Goal: Transaction & Acquisition: Purchase product/service

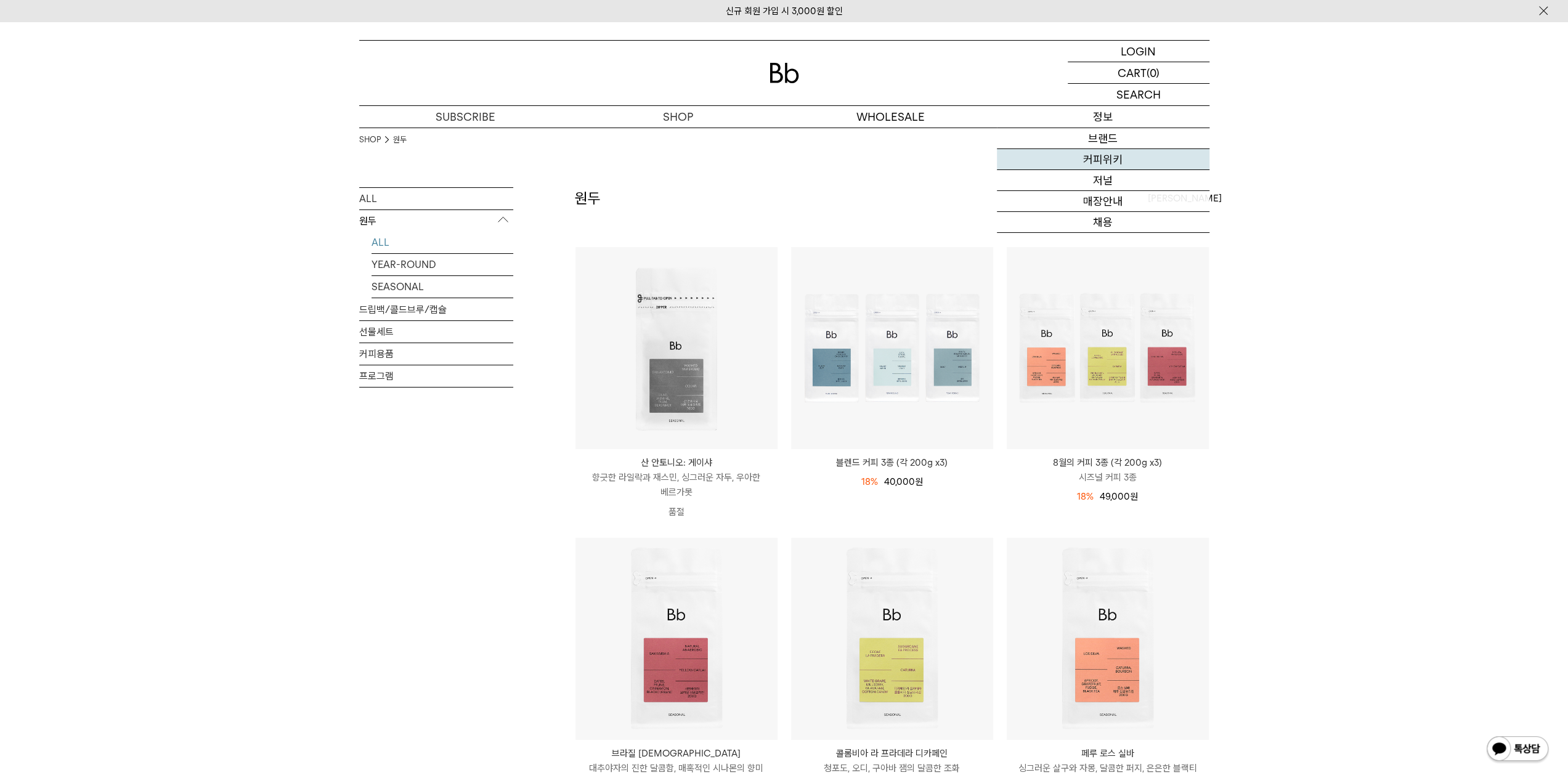
click at [1114, 153] on link "커피위키" at bounding box center [1103, 159] width 213 height 21
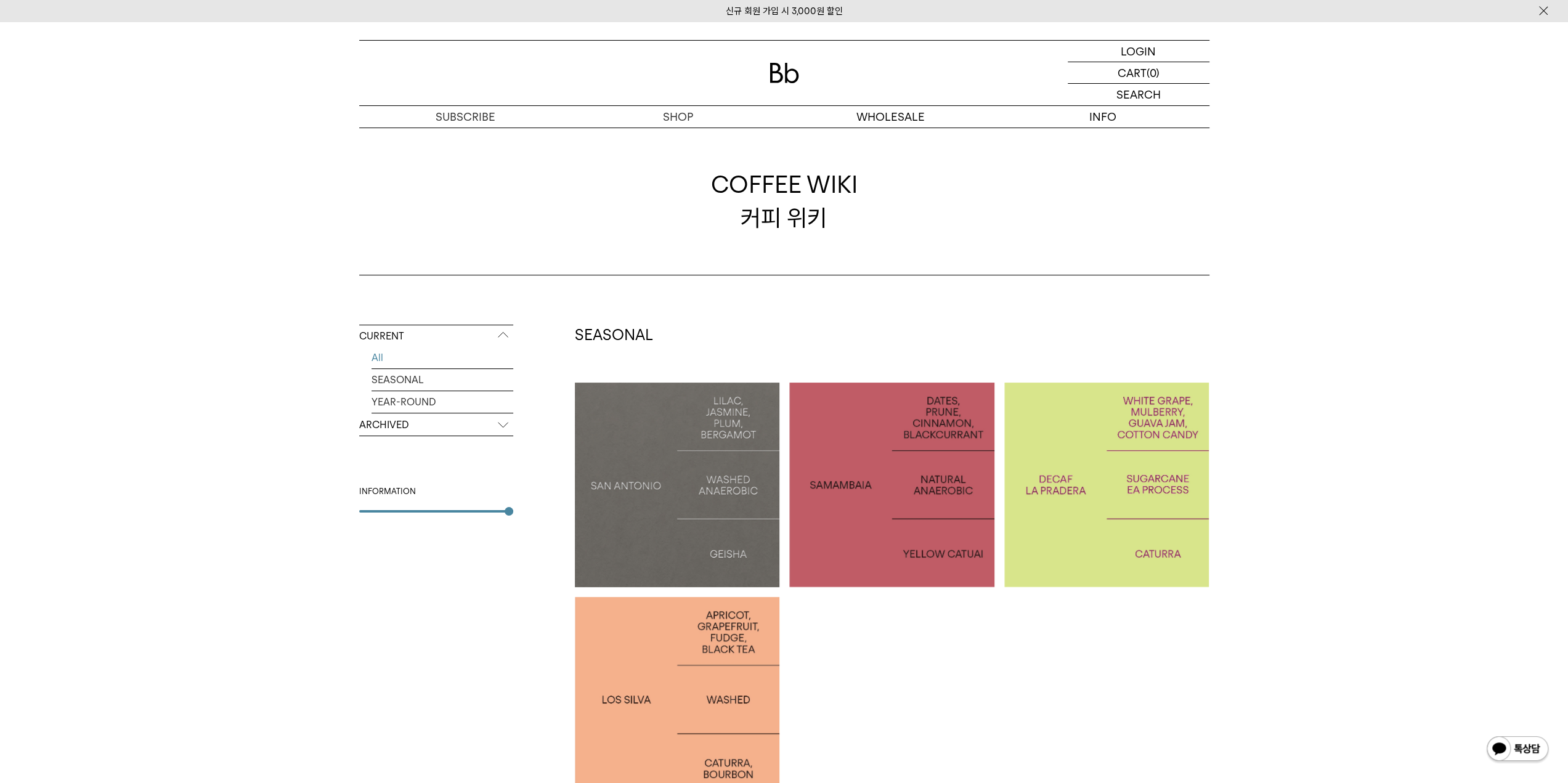
scroll to position [123, 0]
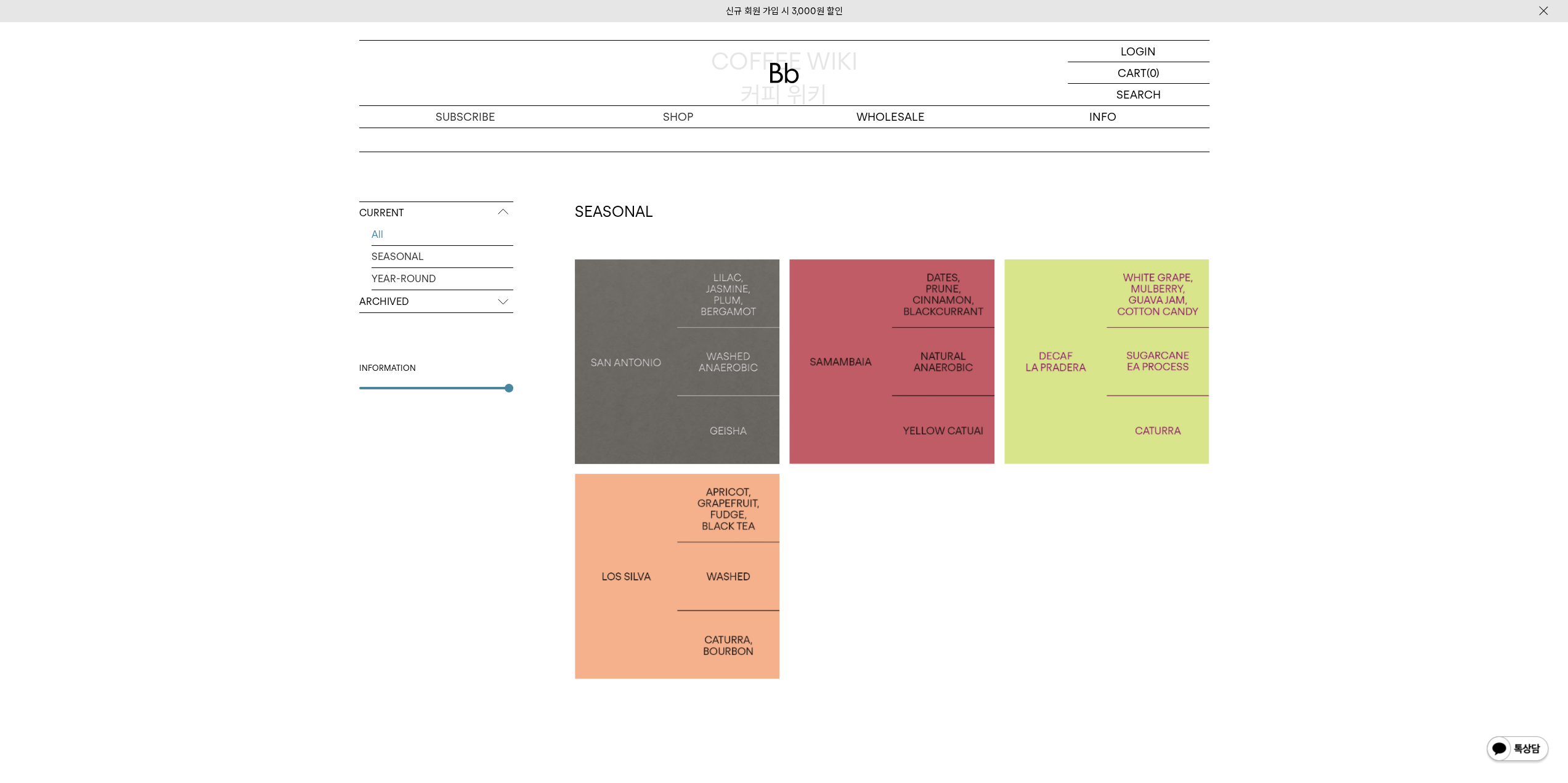
click at [674, 525] on div at bounding box center [677, 576] width 205 height 205
drag, startPoint x: 0, startPoint y: 0, endPoint x: 1141, endPoint y: 350, distance: 1193.5
click at [1141, 350] on p "COLOMBIA LA PRADERA DECAF" at bounding box center [1106, 362] width 205 height 36
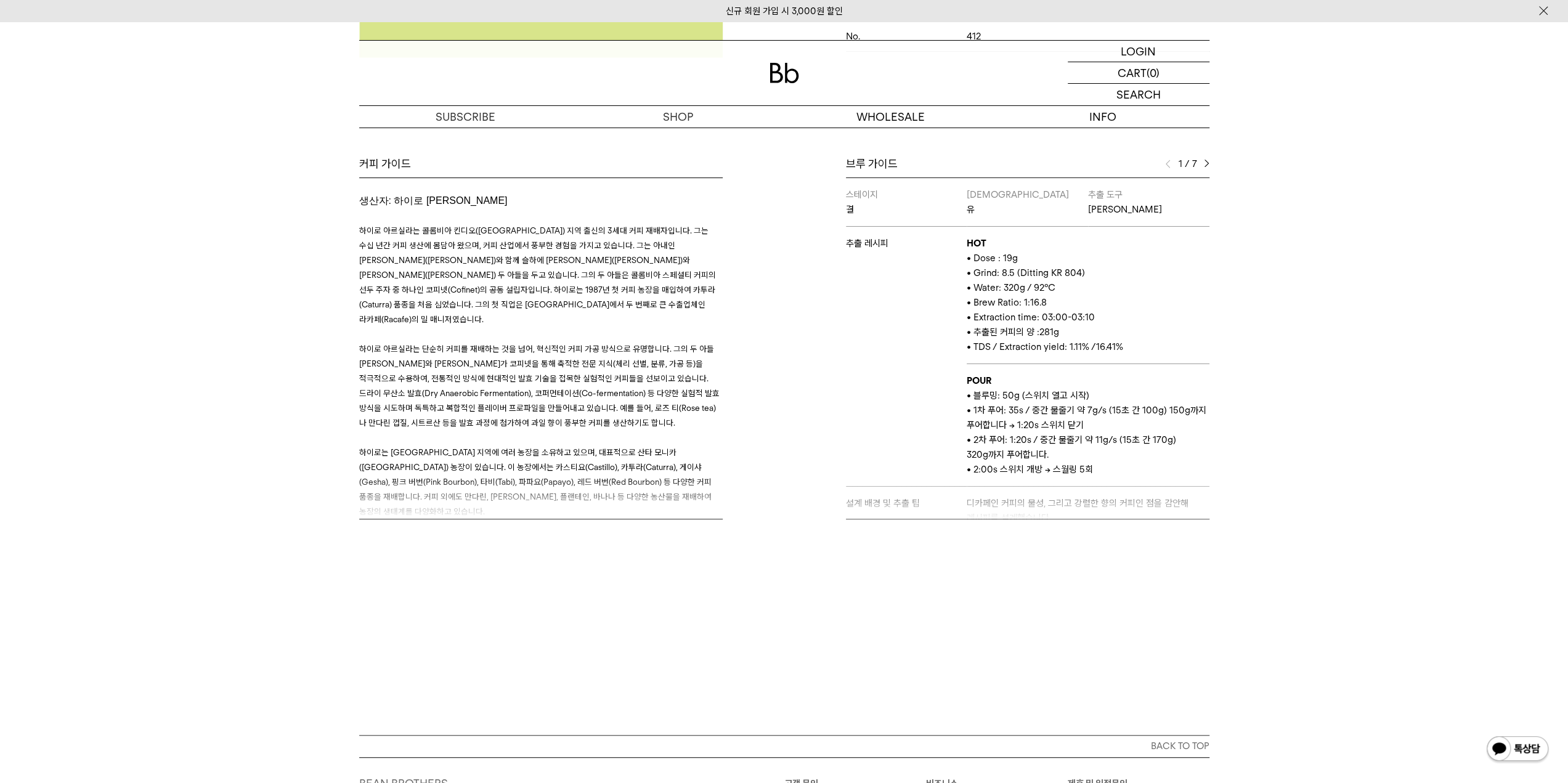
scroll to position [308, 0]
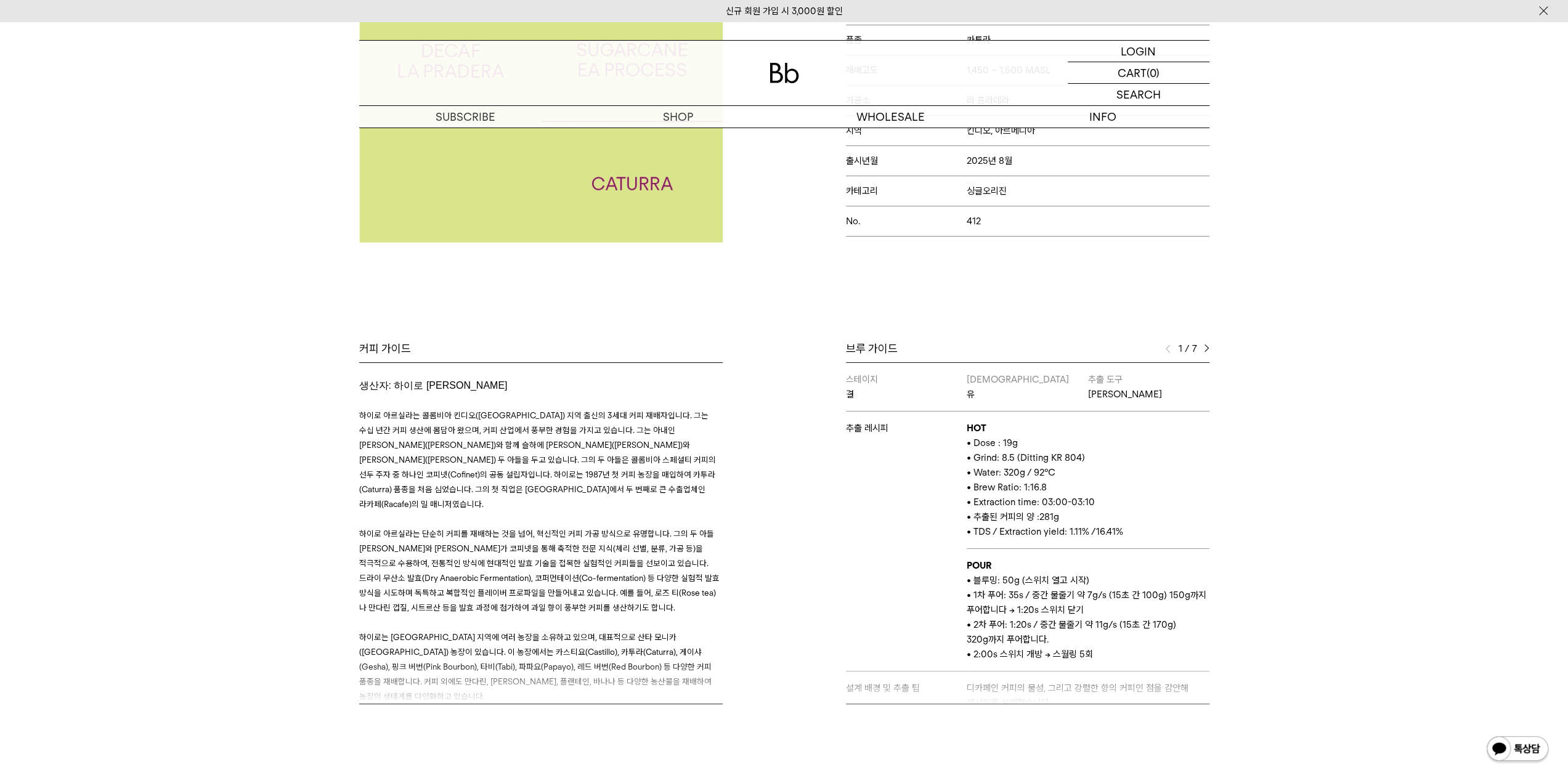
click at [1204, 344] on img at bounding box center [1206, 348] width 6 height 9
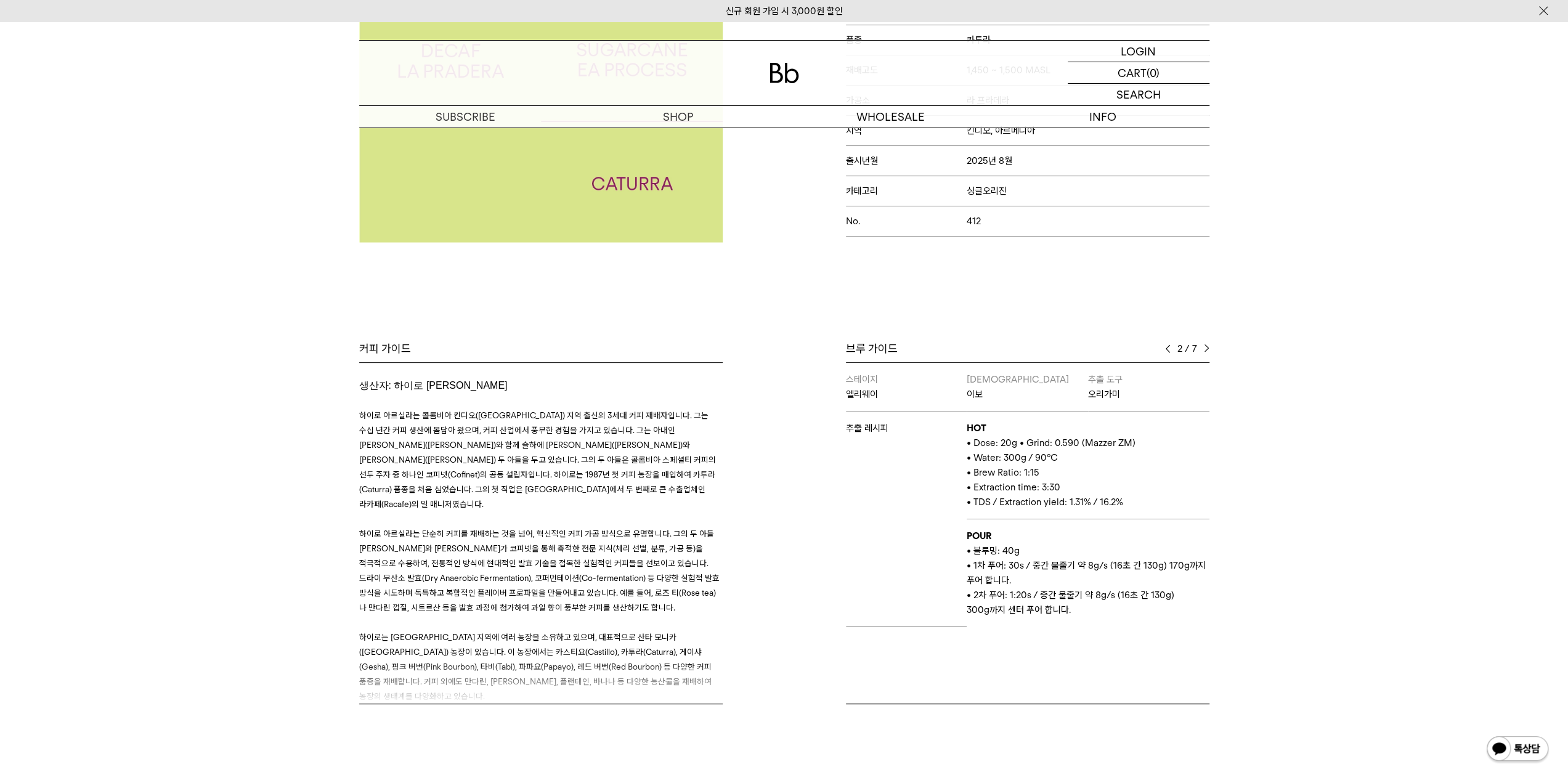
click at [1204, 344] on img at bounding box center [1206, 348] width 6 height 9
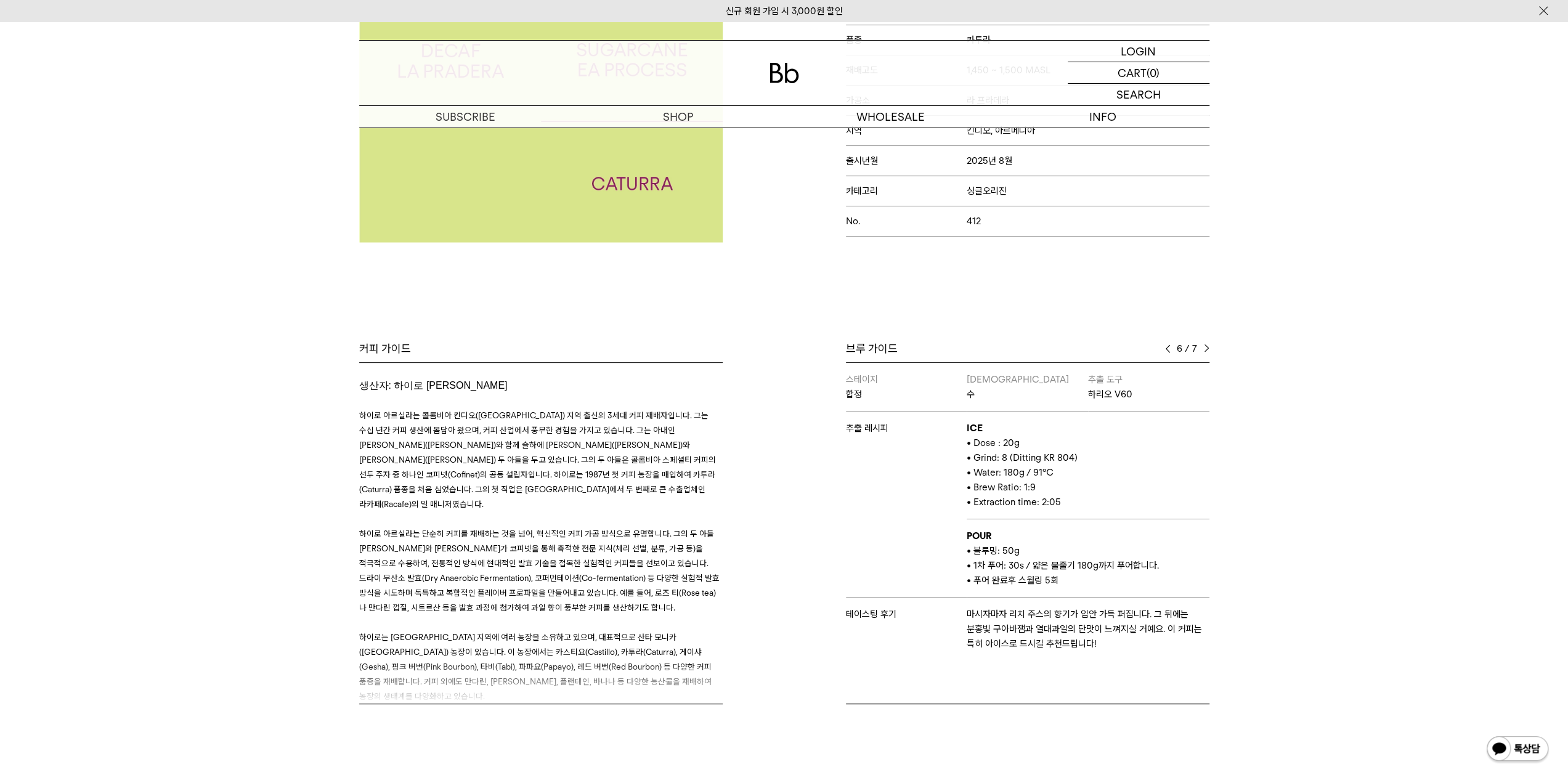
click at [1175, 345] on div "6 / 7" at bounding box center [1187, 348] width 44 height 15
click at [1170, 347] on img at bounding box center [1167, 348] width 6 height 9
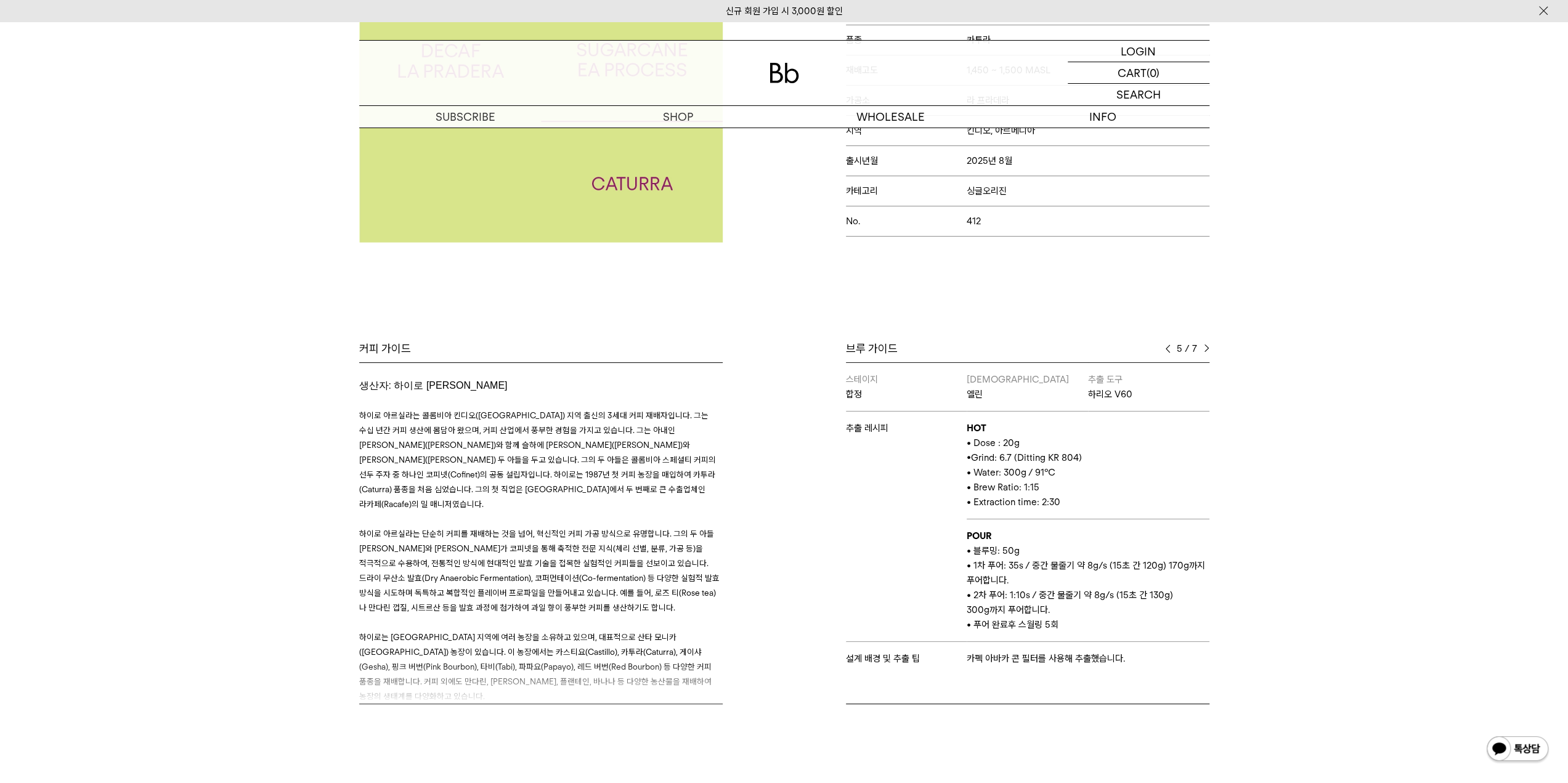
click at [1205, 350] on img at bounding box center [1206, 348] width 6 height 9
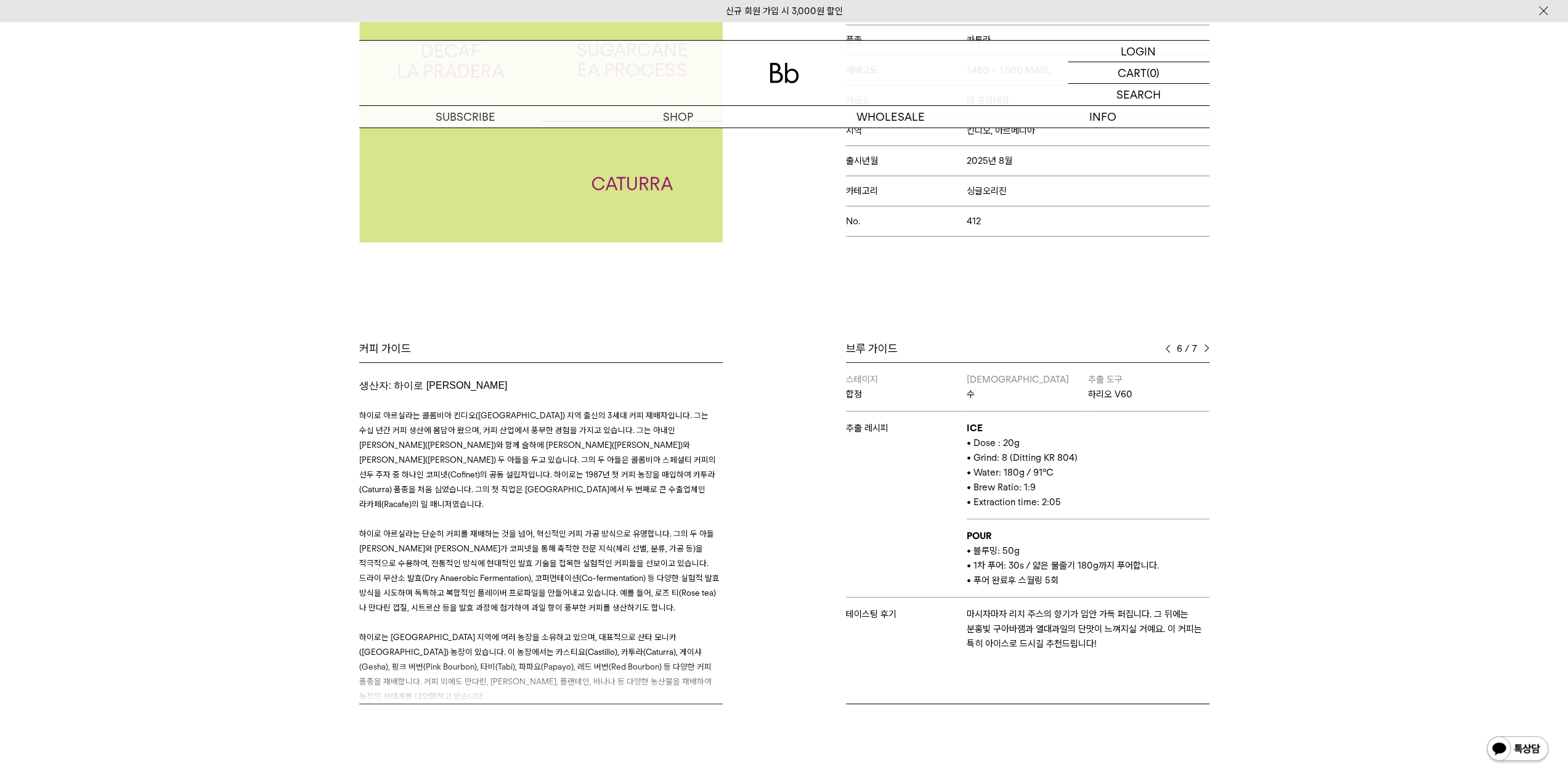
click at [1167, 347] on img at bounding box center [1167, 348] width 6 height 9
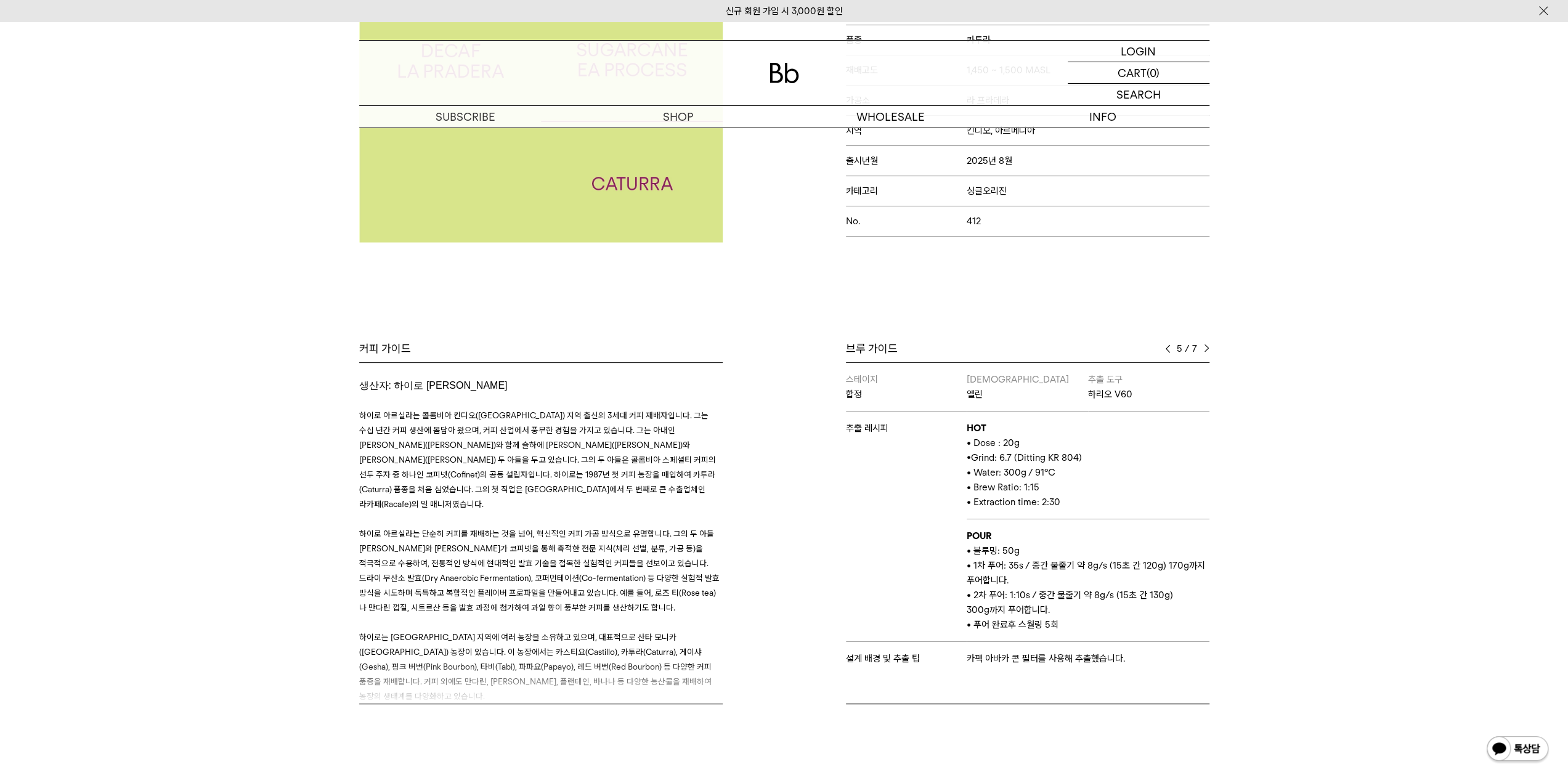
click at [1167, 347] on img at bounding box center [1167, 348] width 6 height 9
drag, startPoint x: 1024, startPoint y: 594, endPoint x: 1045, endPoint y: 593, distance: 21.0
click at [1045, 593] on span "• 2차 푸어: 1:15s / (중간 물줄기 약 8g/s ) 180g 까지 푸어 추출 완료 후 얼음 약 200g 칠링" at bounding box center [1083, 588] width 234 height 26
click at [1102, 589] on p "• 2차 푸어: 1:15s / (중간 물줄기 약 8g/s ) 180g 까지 푸어 추출 완료 후 얼음 약 200g 칠링" at bounding box center [1087, 588] width 242 height 29
drag, startPoint x: 1119, startPoint y: 560, endPoint x: 1137, endPoint y: 560, distance: 18.0
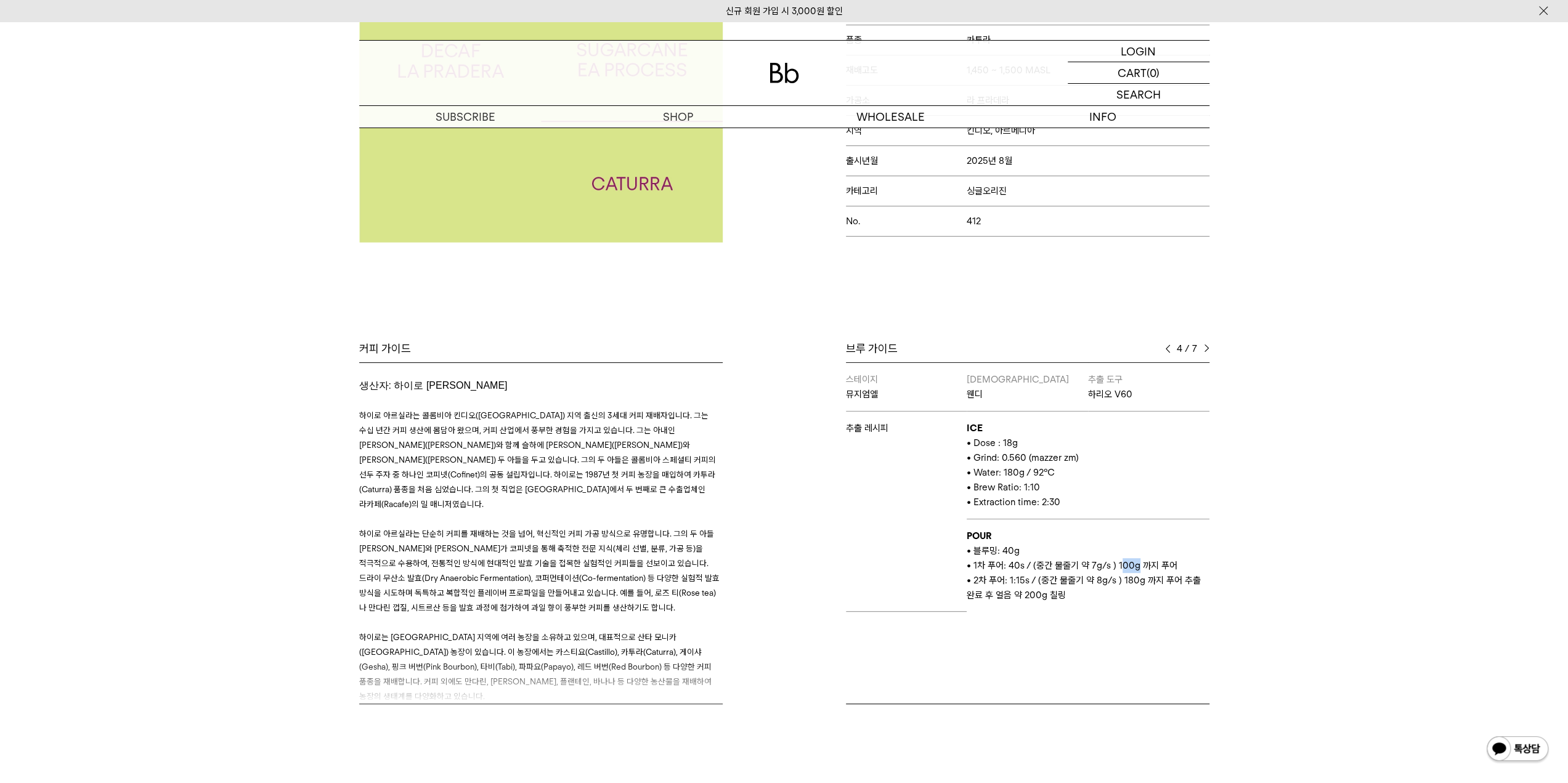
click at [1137, 560] on span "• 1차 푸어: 40s / (중간 물줄기 약 7g/s ) 100g 까지 푸어" at bounding box center [1072, 566] width 211 height 11
click at [1175, 556] on p "• 블루밍: 40g" at bounding box center [1087, 551] width 242 height 15
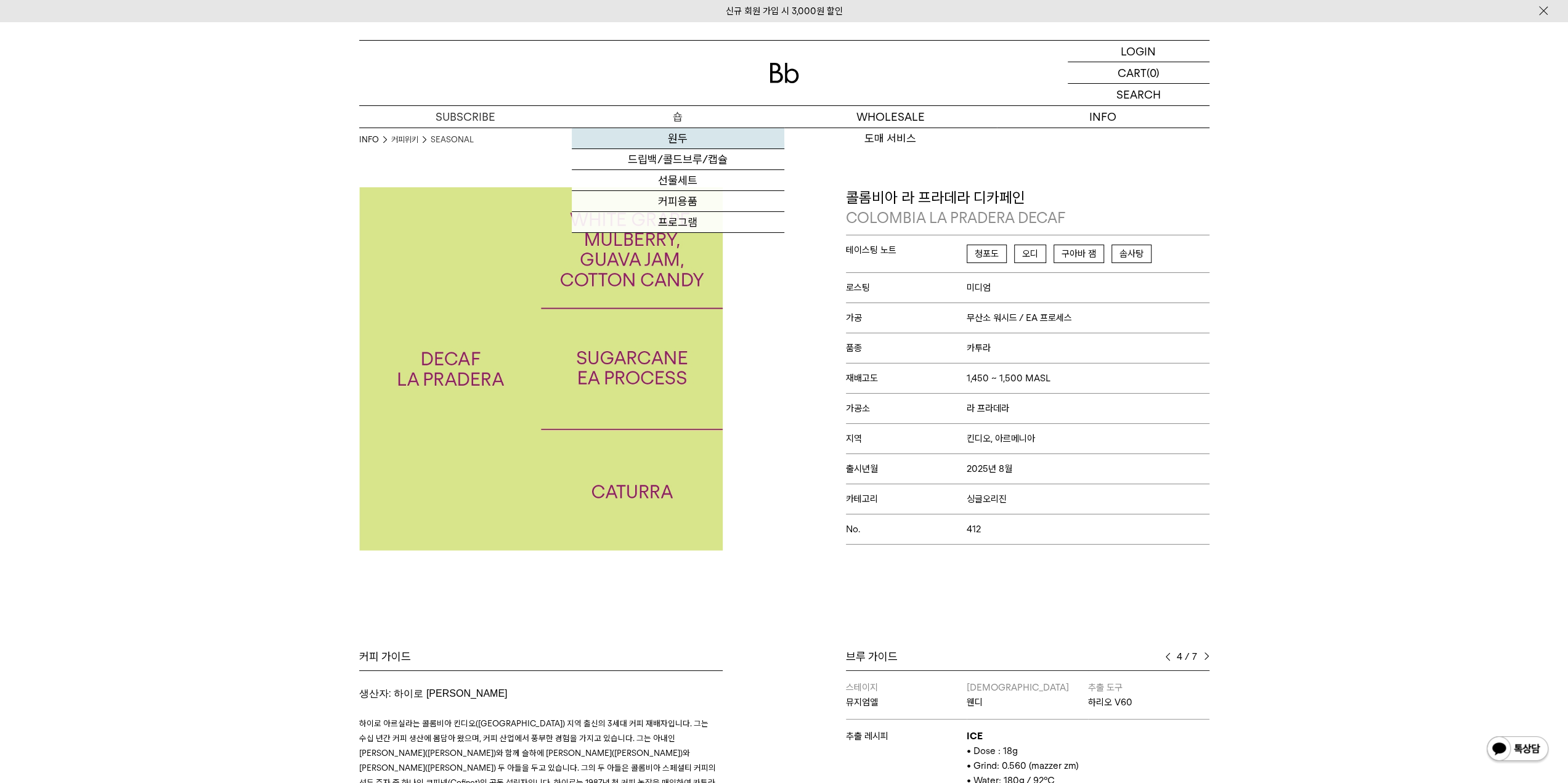
click at [676, 142] on link "원두" at bounding box center [678, 139] width 213 height 21
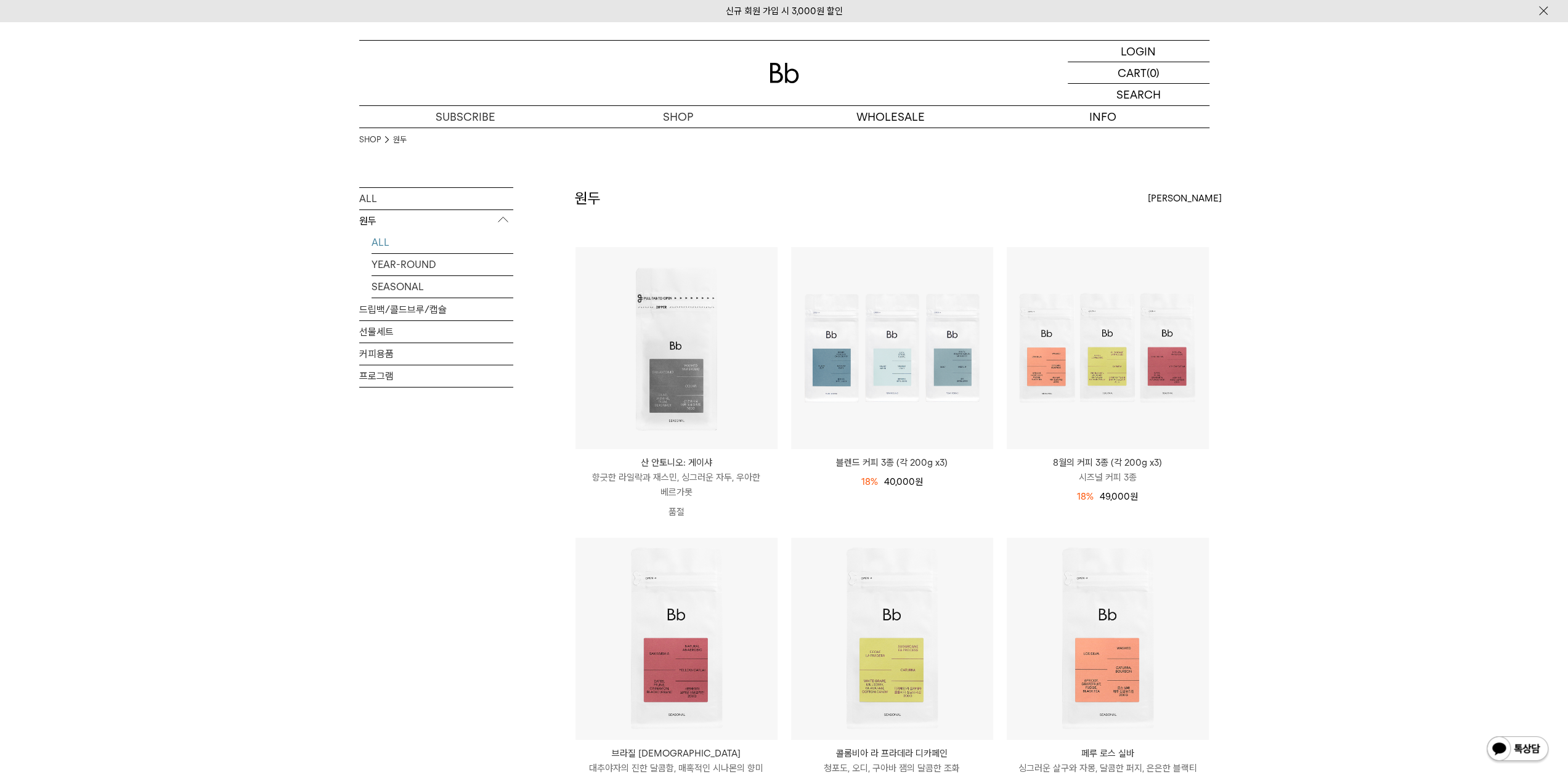
scroll to position [308, 0]
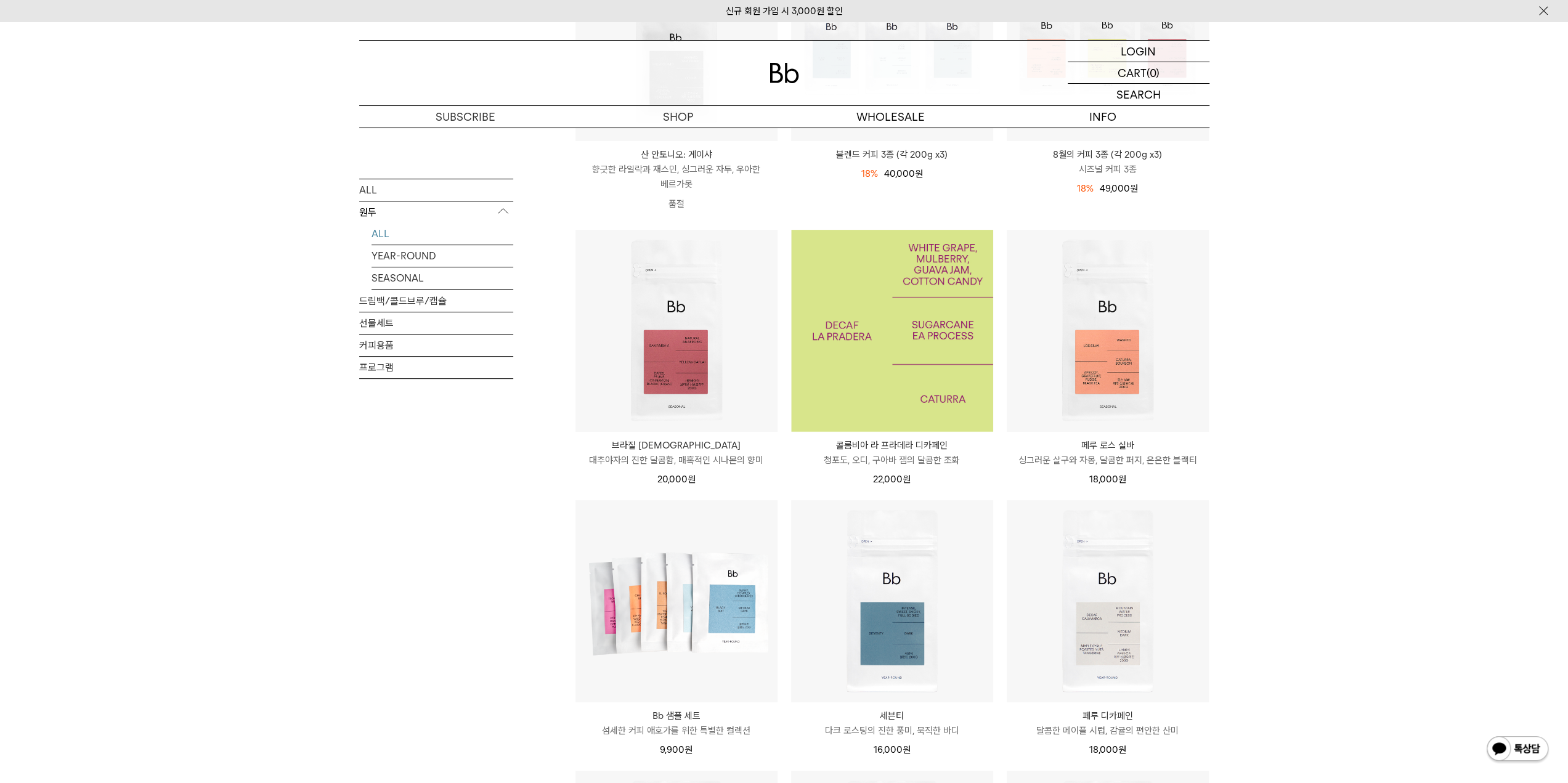
click at [971, 324] on img at bounding box center [892, 331] width 202 height 202
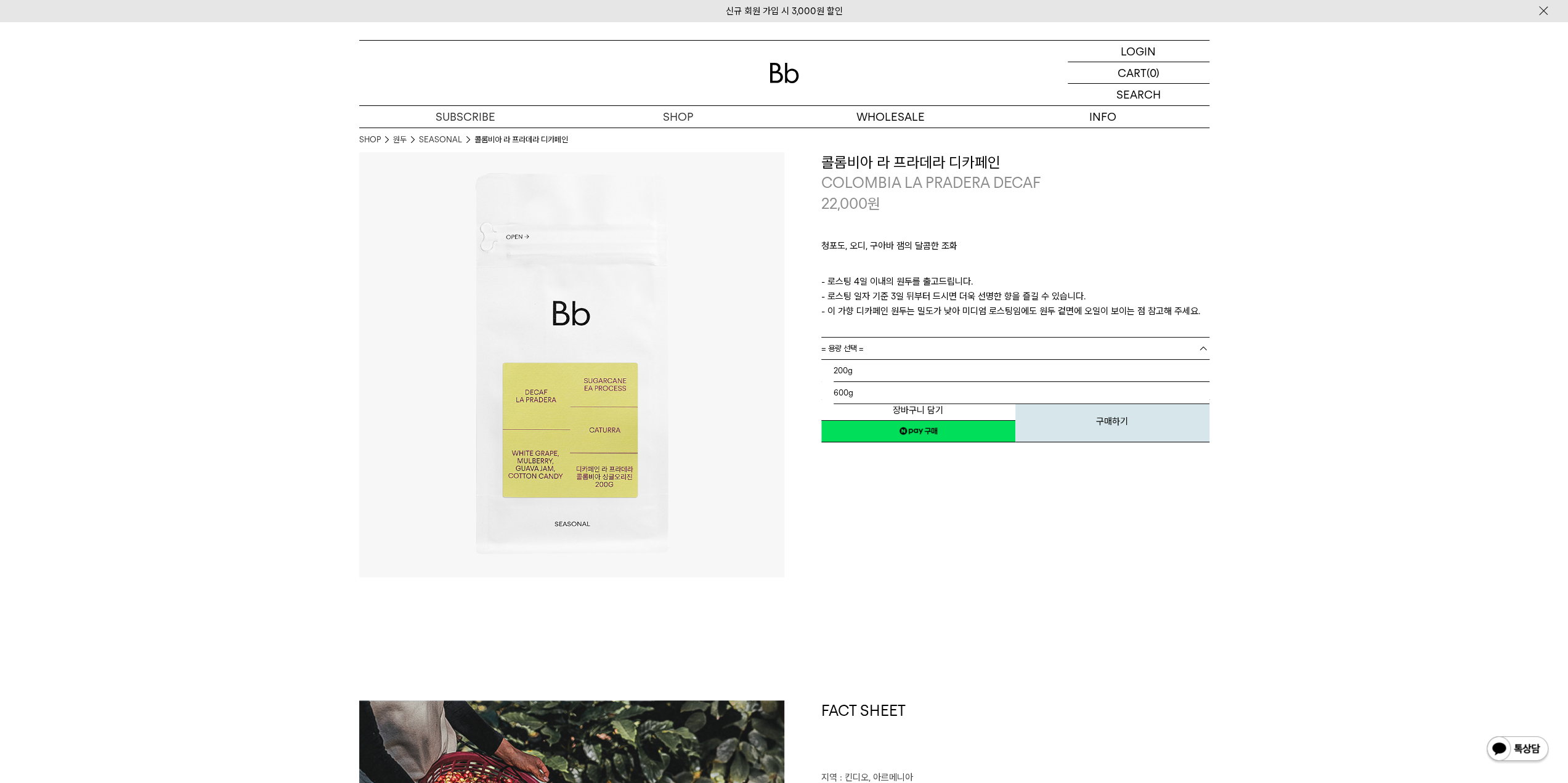
click at [1021, 350] on link "= 용량 선택 =" at bounding box center [1015, 348] width 388 height 21
click at [980, 393] on li "600g" at bounding box center [1022, 393] width 376 height 22
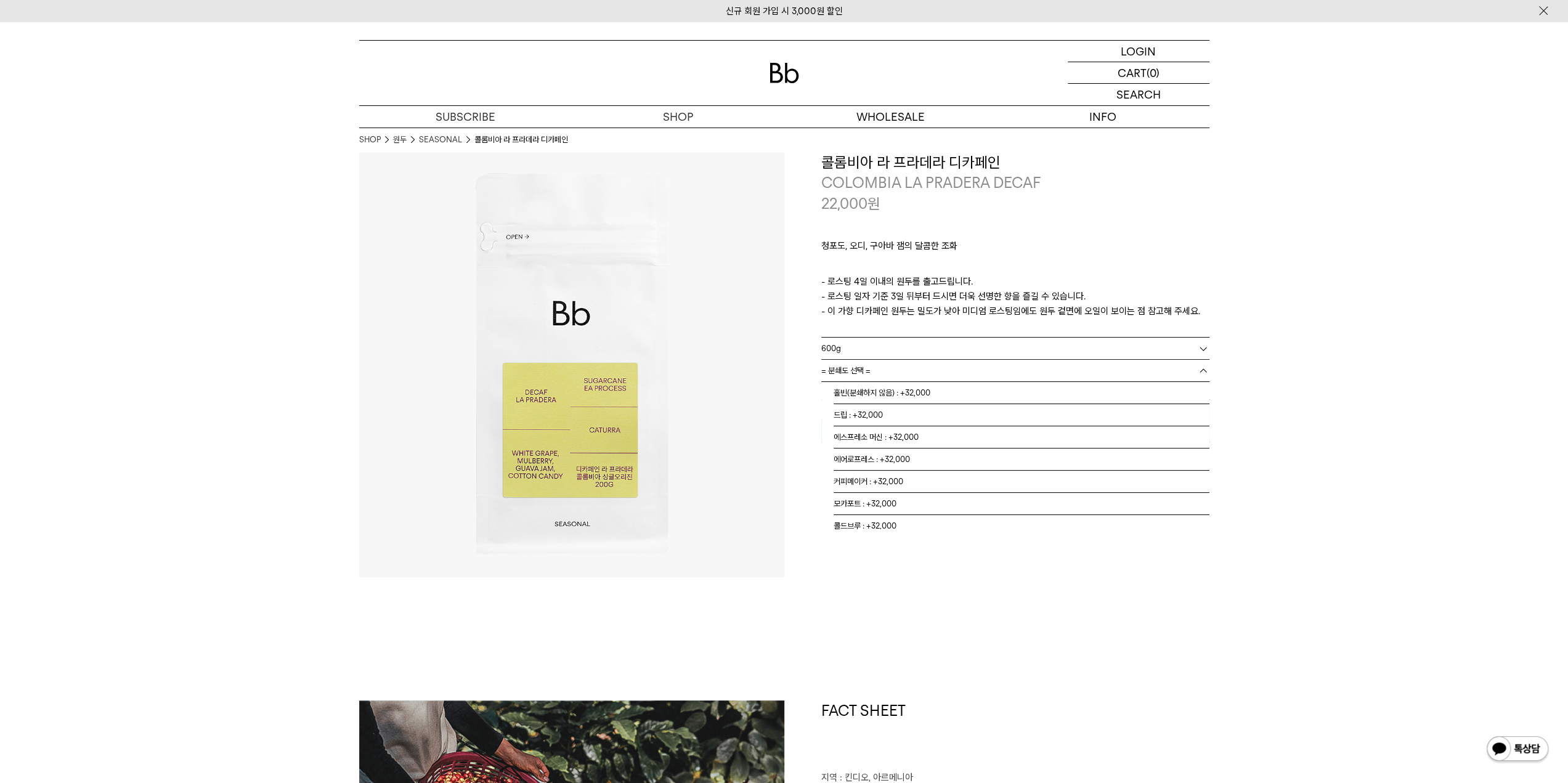
click at [977, 377] on link "= 분쇄도 선택 =" at bounding box center [1015, 370] width 388 height 21
click at [961, 395] on li "홀빈(분쇄하지 않음) : +32,000" at bounding box center [1022, 393] width 376 height 22
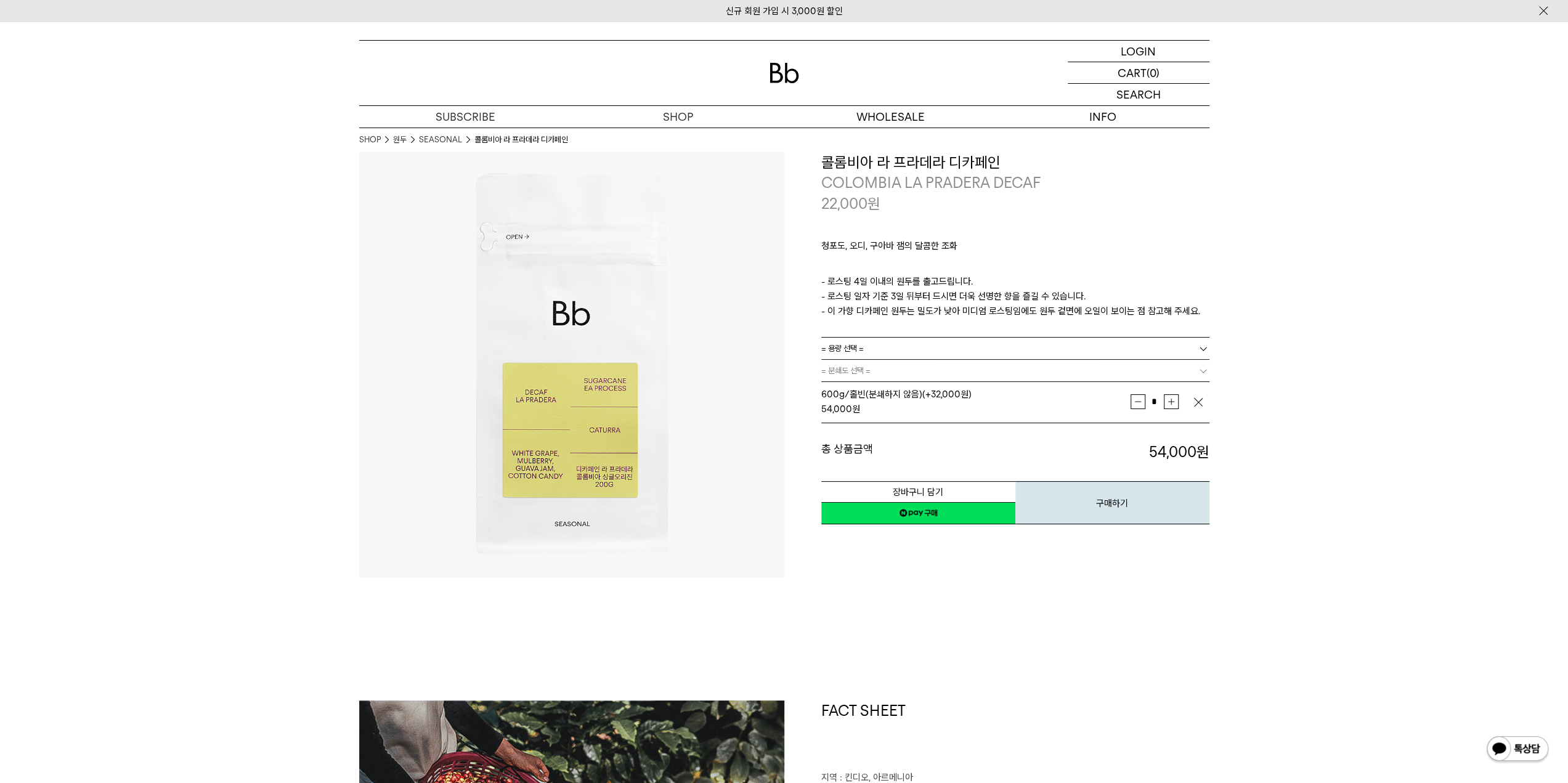
click at [941, 372] on link "= 분쇄도 선택 =" at bounding box center [1015, 370] width 388 height 21
click at [1203, 374] on b at bounding box center [1204, 371] width 13 height 13
click at [1197, 402] on img "button" at bounding box center [1198, 403] width 13 height 13
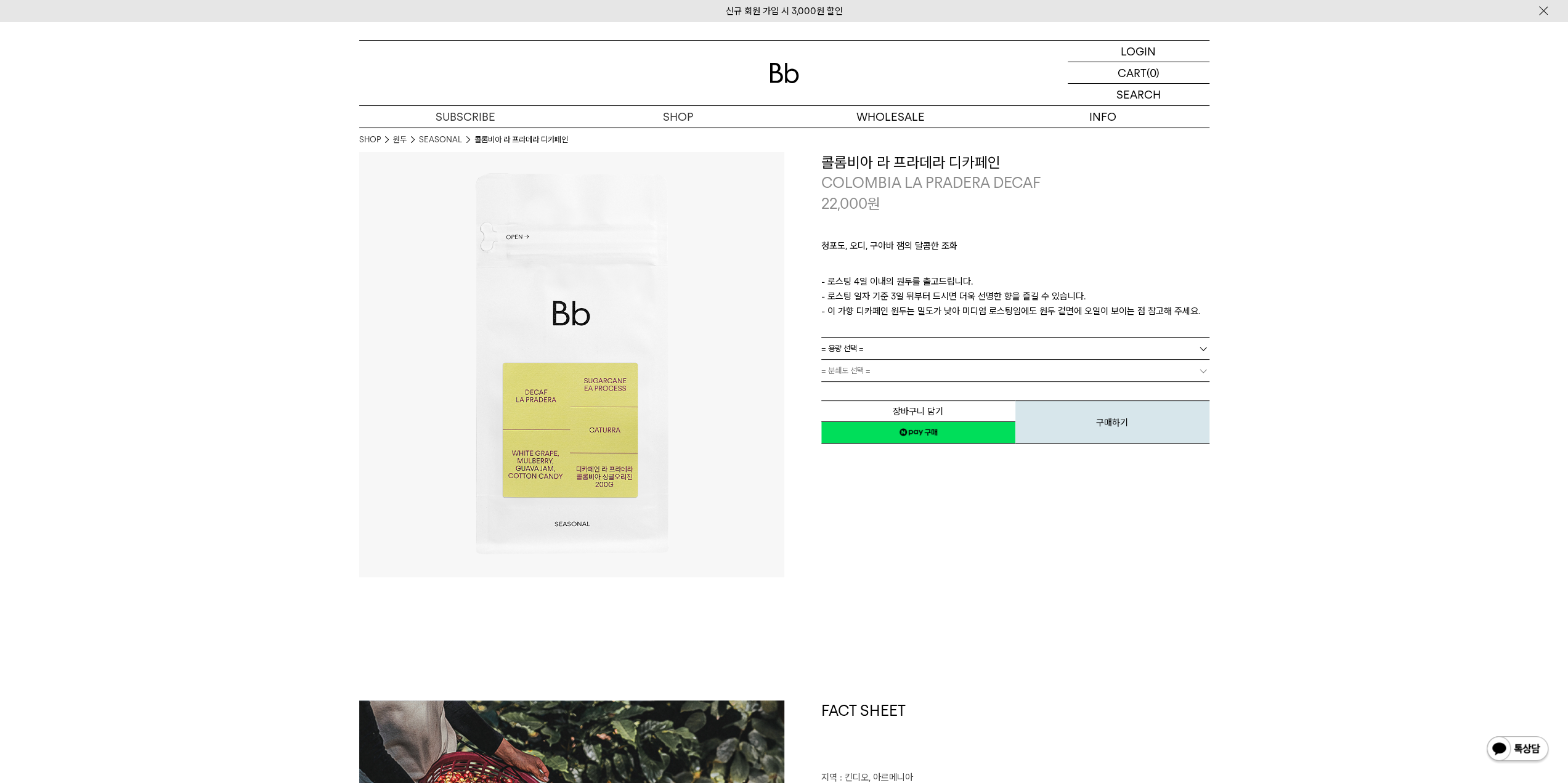
click at [1179, 347] on link "= 용량 선택 =" at bounding box center [1015, 348] width 388 height 21
click at [957, 369] on li "200g" at bounding box center [1022, 371] width 376 height 22
click at [979, 375] on link "= 분쇄도 선택 =" at bounding box center [1015, 370] width 388 height 21
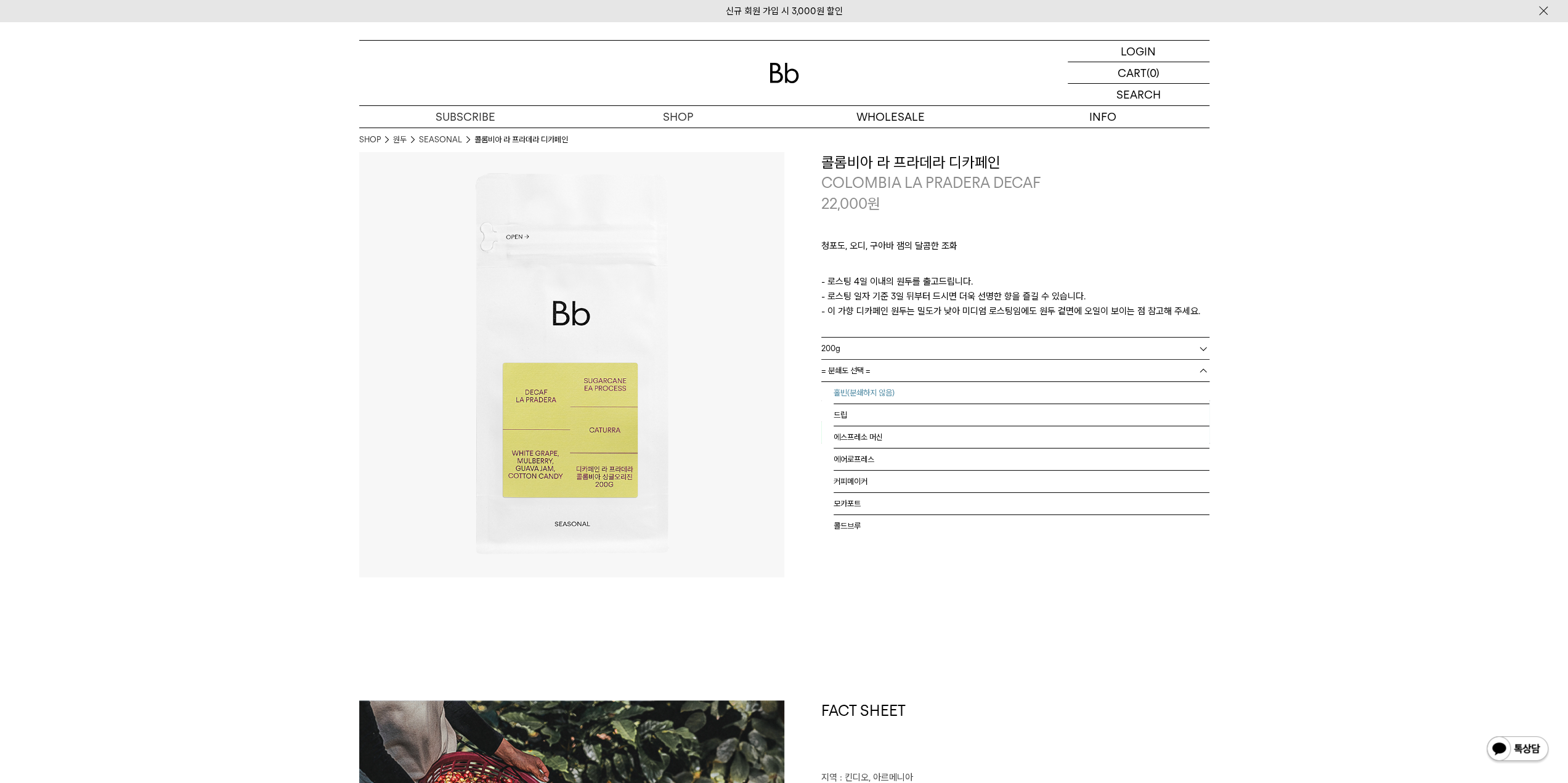
click at [966, 396] on li "홀빈(분쇄하지 않음)" at bounding box center [1022, 393] width 376 height 22
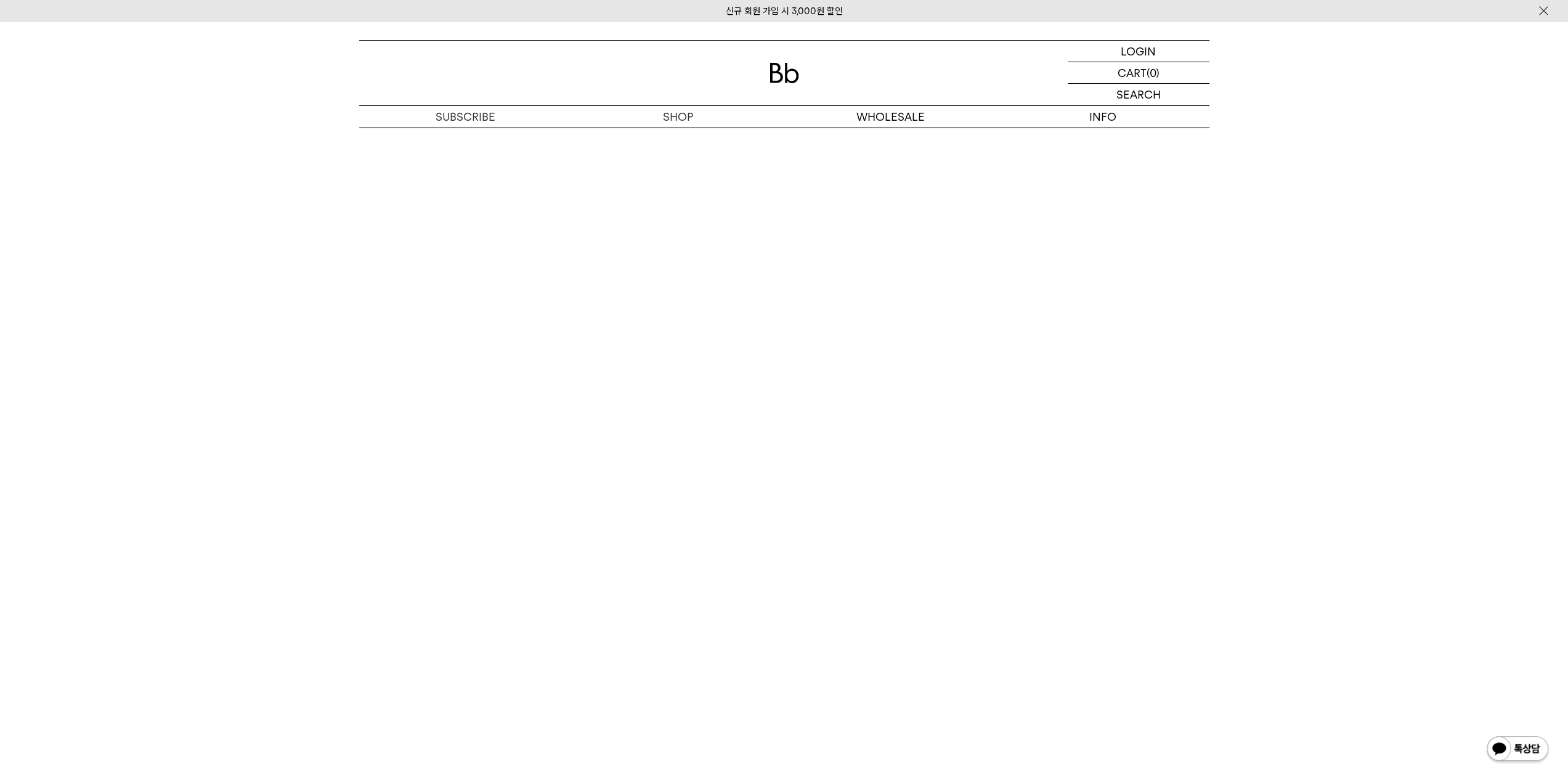
scroll to position [2835, 0]
